Goal: Information Seeking & Learning: Learn about a topic

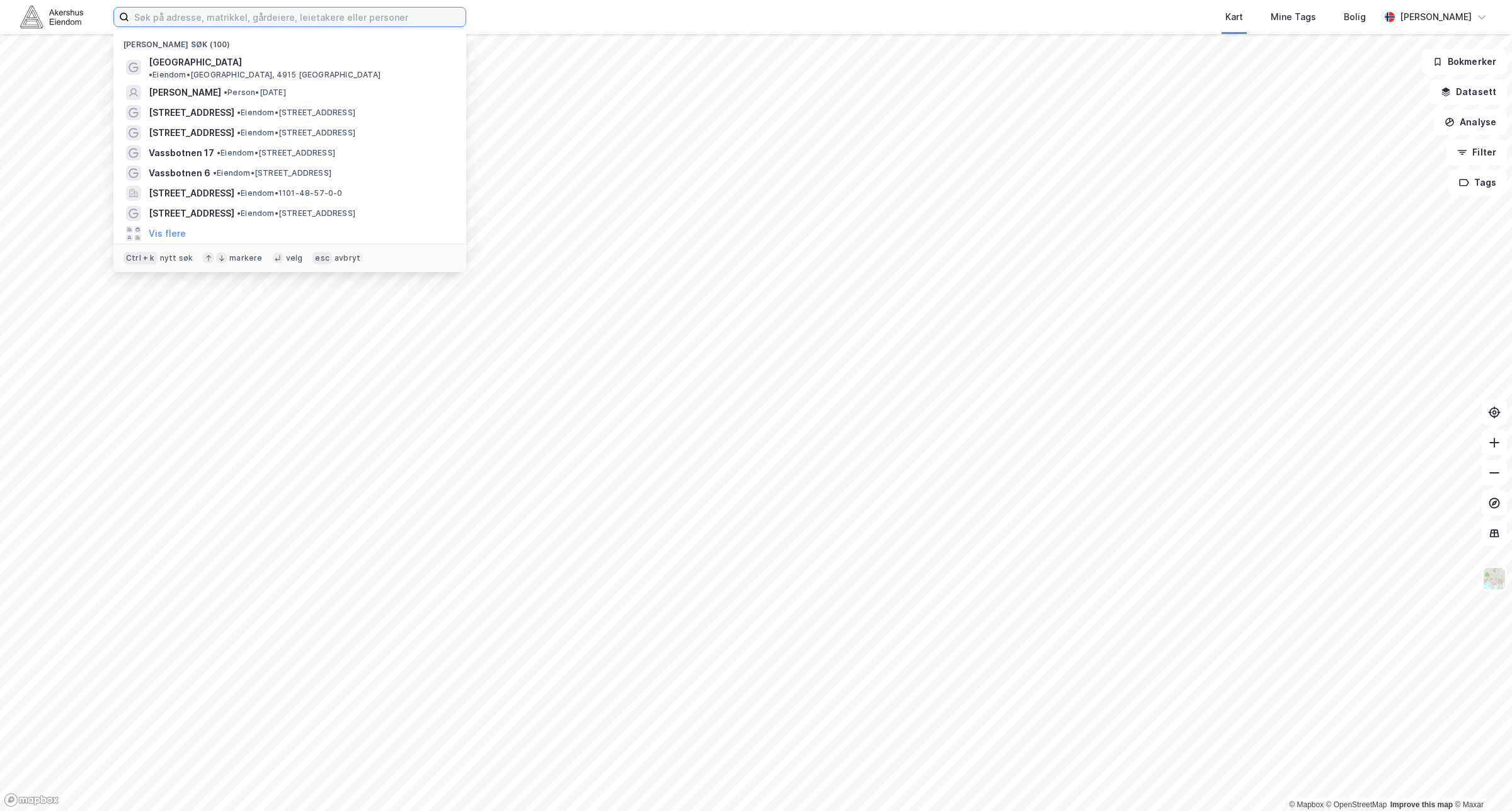
click at [386, 19] on input at bounding box center [297, 17] width 336 height 19
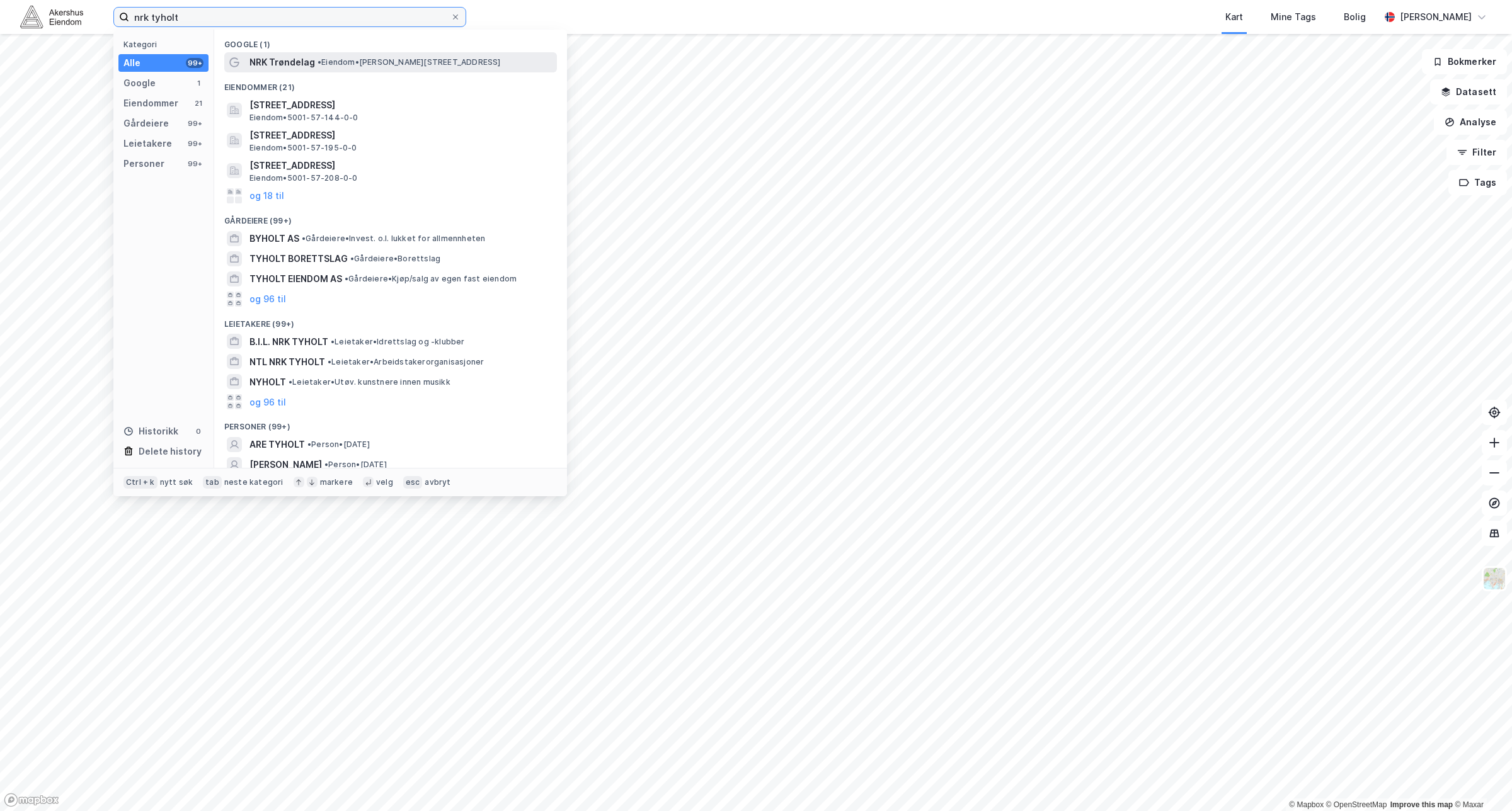
type input "nrk tyholt"
click at [344, 63] on span "• Eiendom • [PERSON_NAME][STREET_ADDRESS]" at bounding box center [408, 62] width 183 height 10
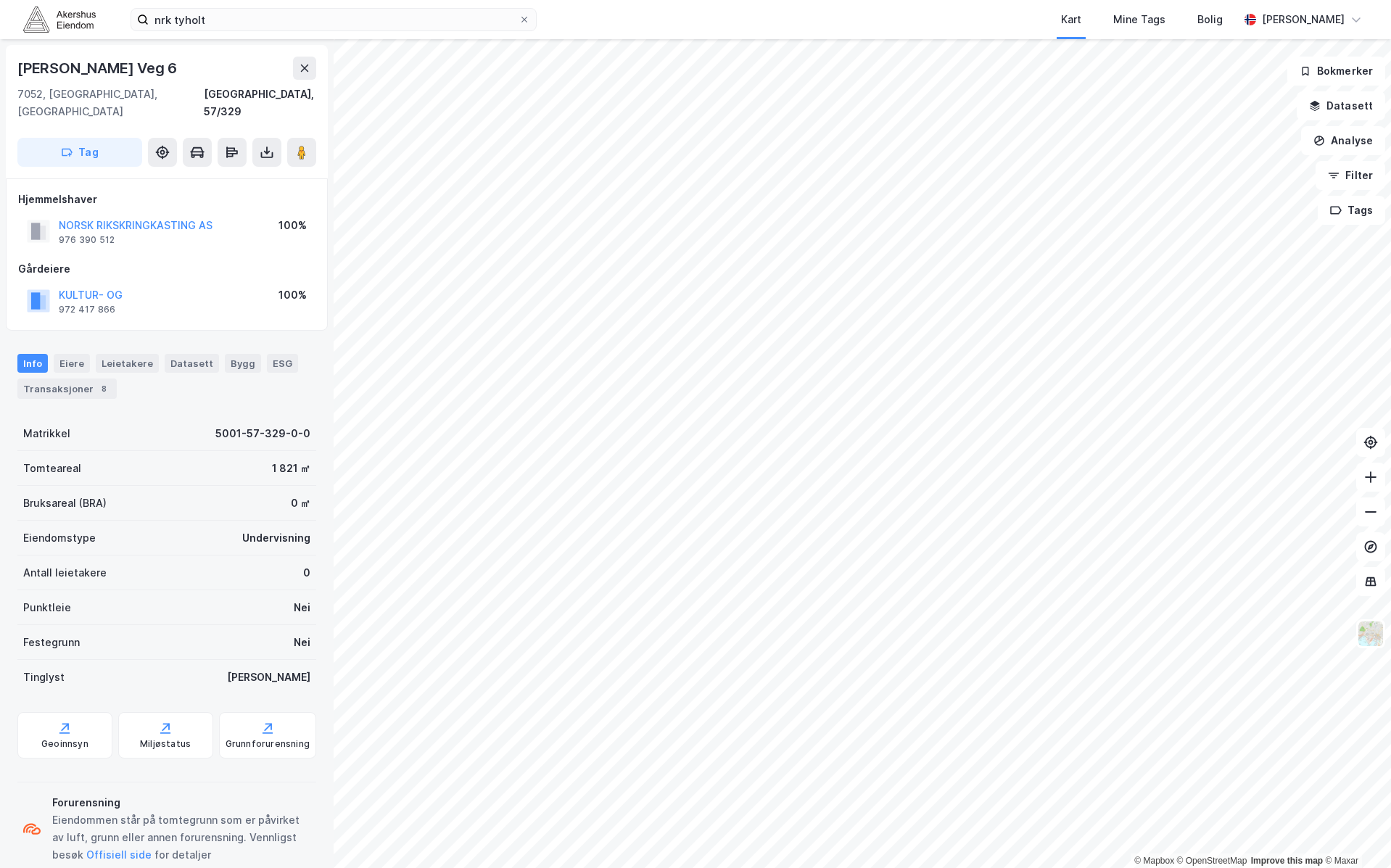
click at [763, 9] on div "nrk tyholt Kart Mine Tags Bolig [PERSON_NAME] © Mapbox © OpenStreetMap Improve …" at bounding box center [696, 434] width 1391 height 868
